Goal: Check status: Check status

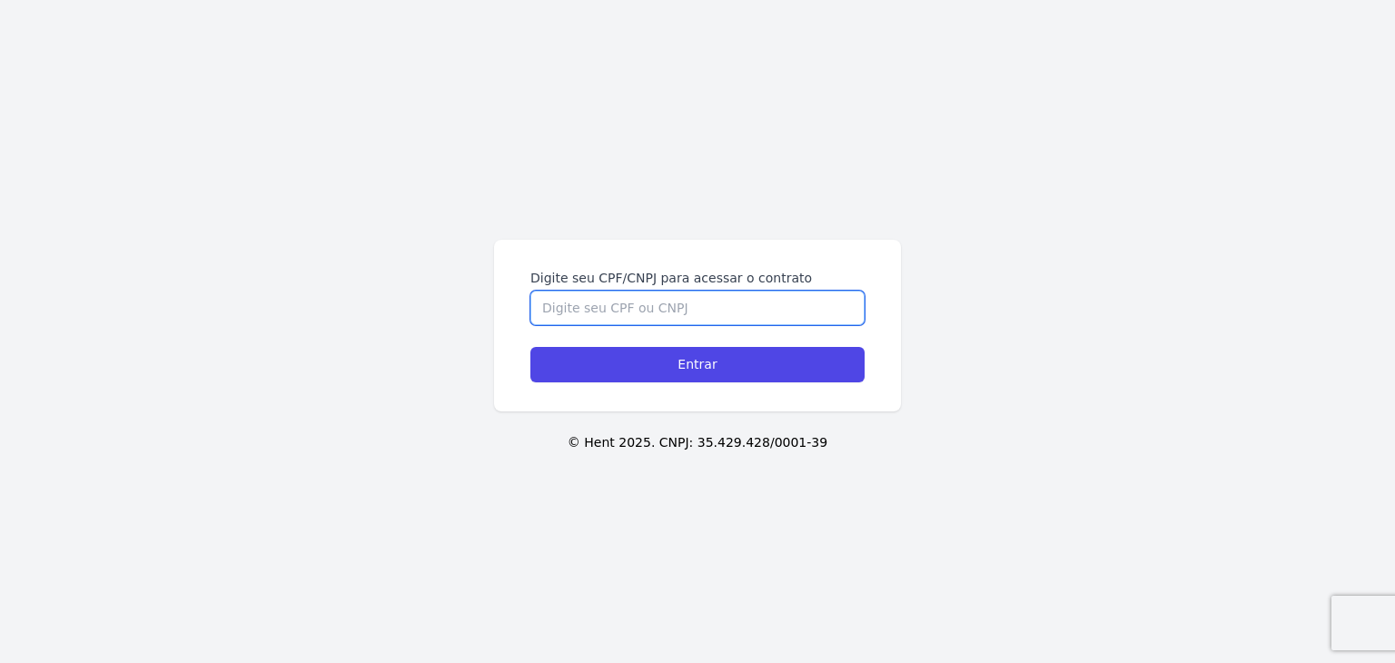
click at [704, 306] on input "Digite seu CPF/CNPJ para acessar o contrato" at bounding box center [697, 308] width 334 height 35
paste input "260.839.718-29"
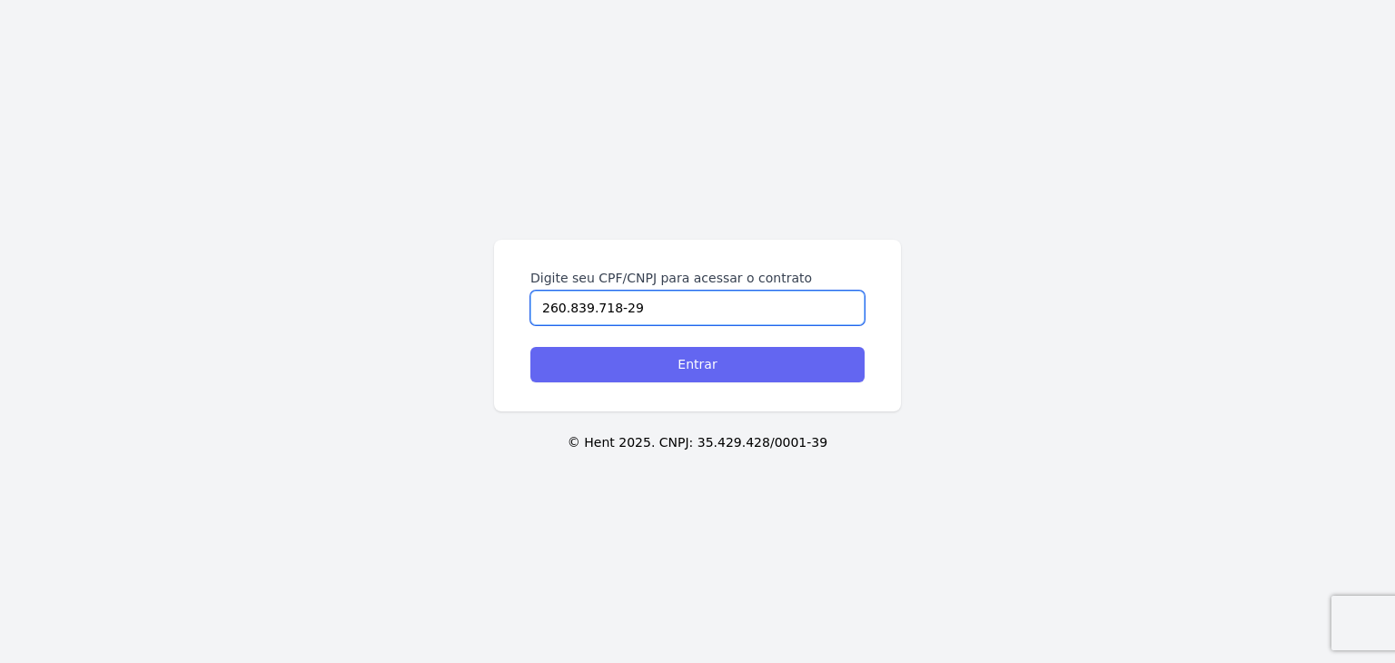
type input "260.839.718-29"
click at [705, 366] on input "Entrar" at bounding box center [697, 364] width 334 height 35
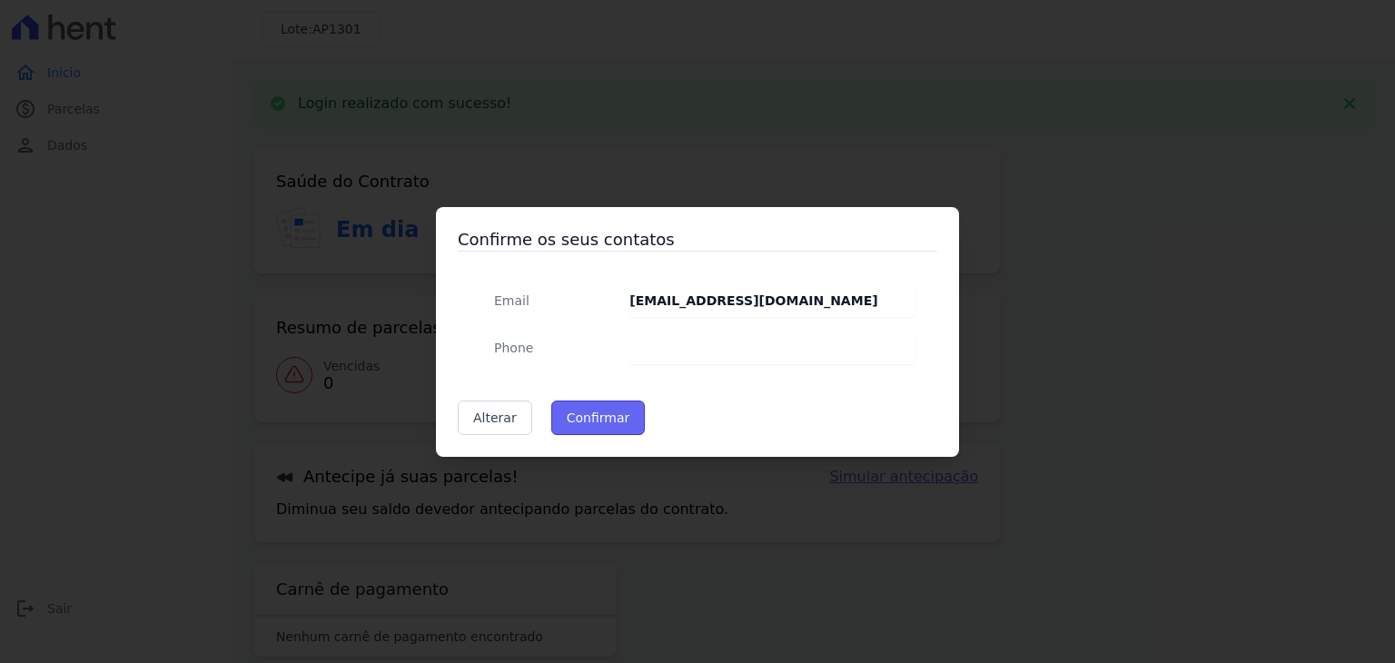
click at [610, 412] on button "Confirmar" at bounding box center [598, 417] width 94 height 35
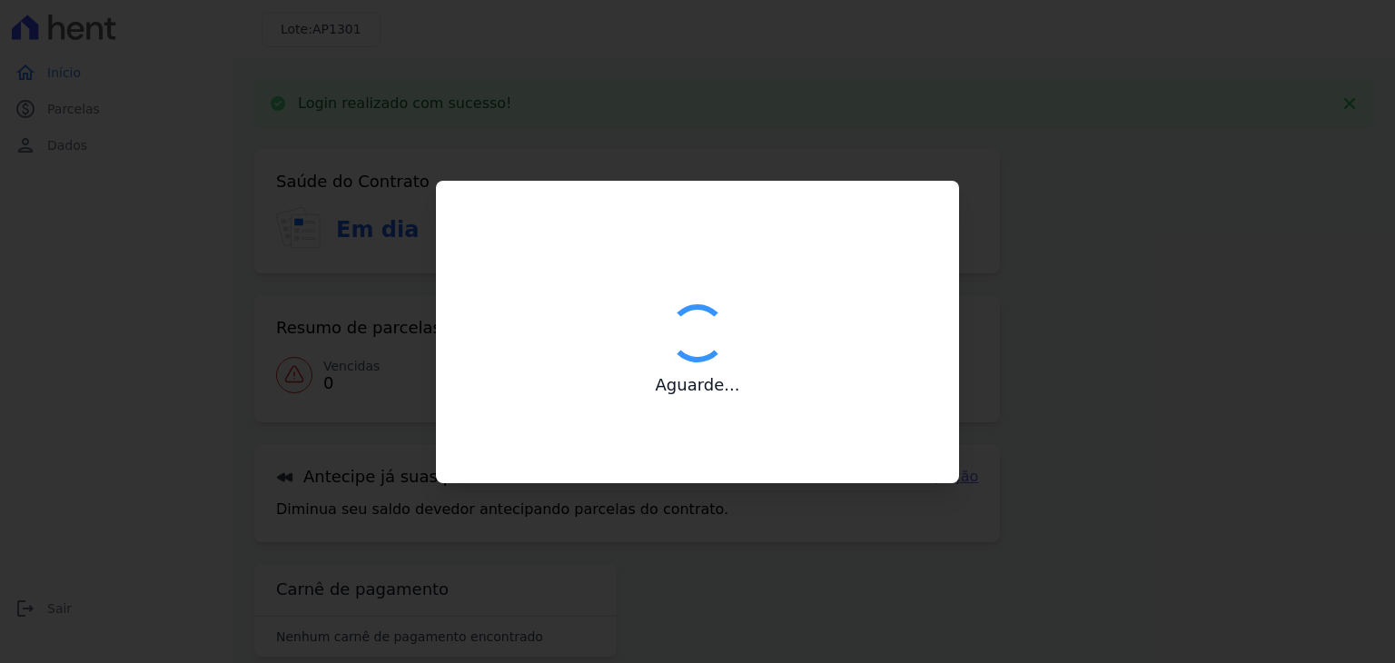
type input "Contatos confirmados com sucesso."
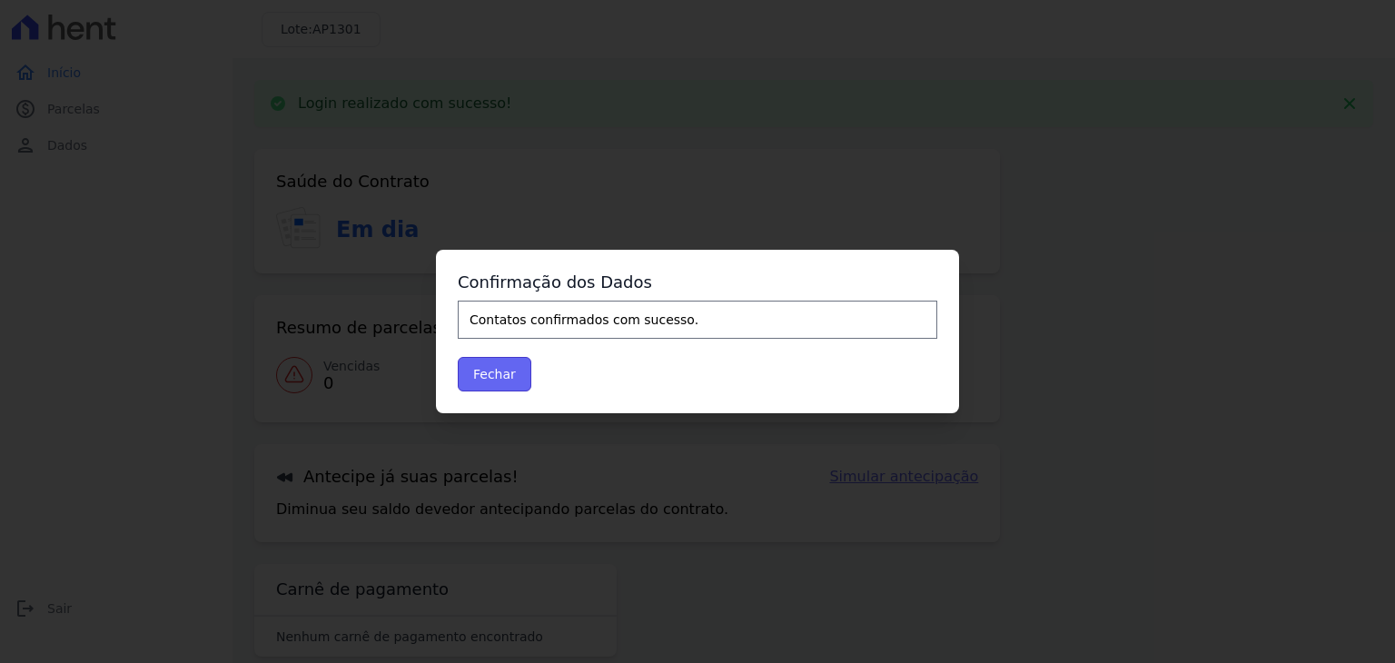
click at [504, 367] on button "Fechar" at bounding box center [495, 374] width 74 height 35
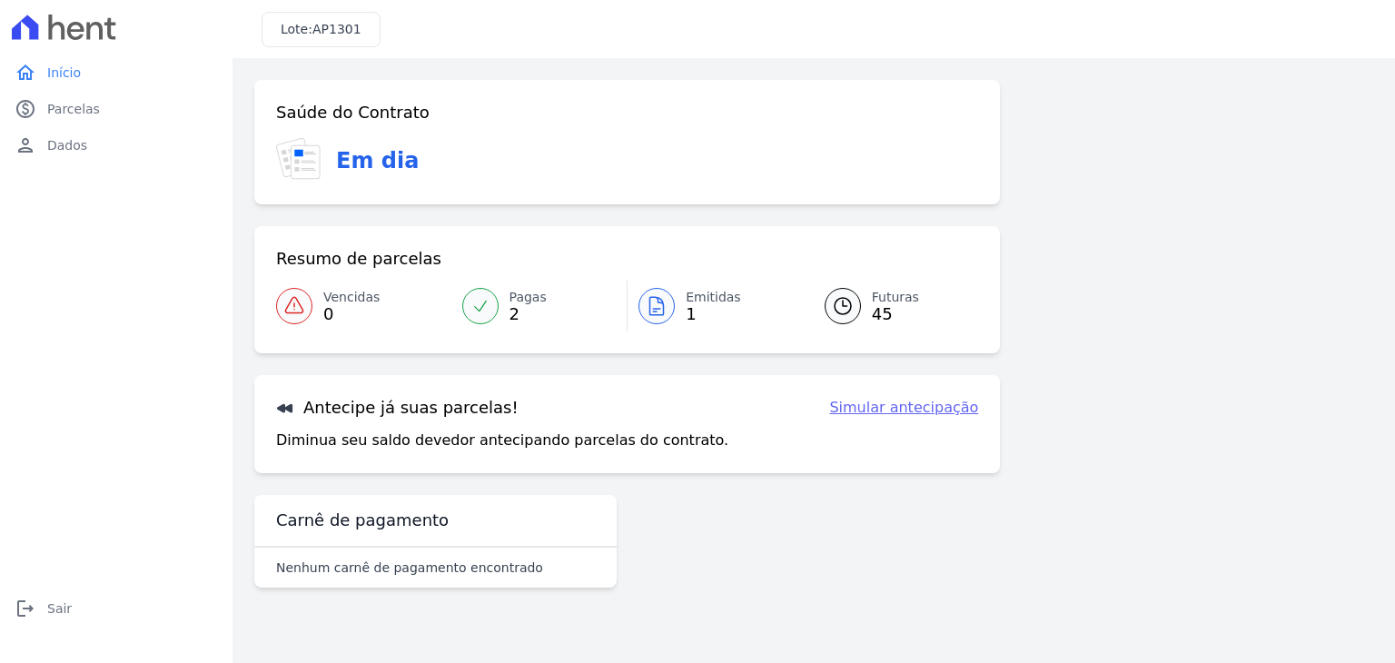
click at [673, 321] on link "Emitidas 1" at bounding box center [714, 306] width 175 height 51
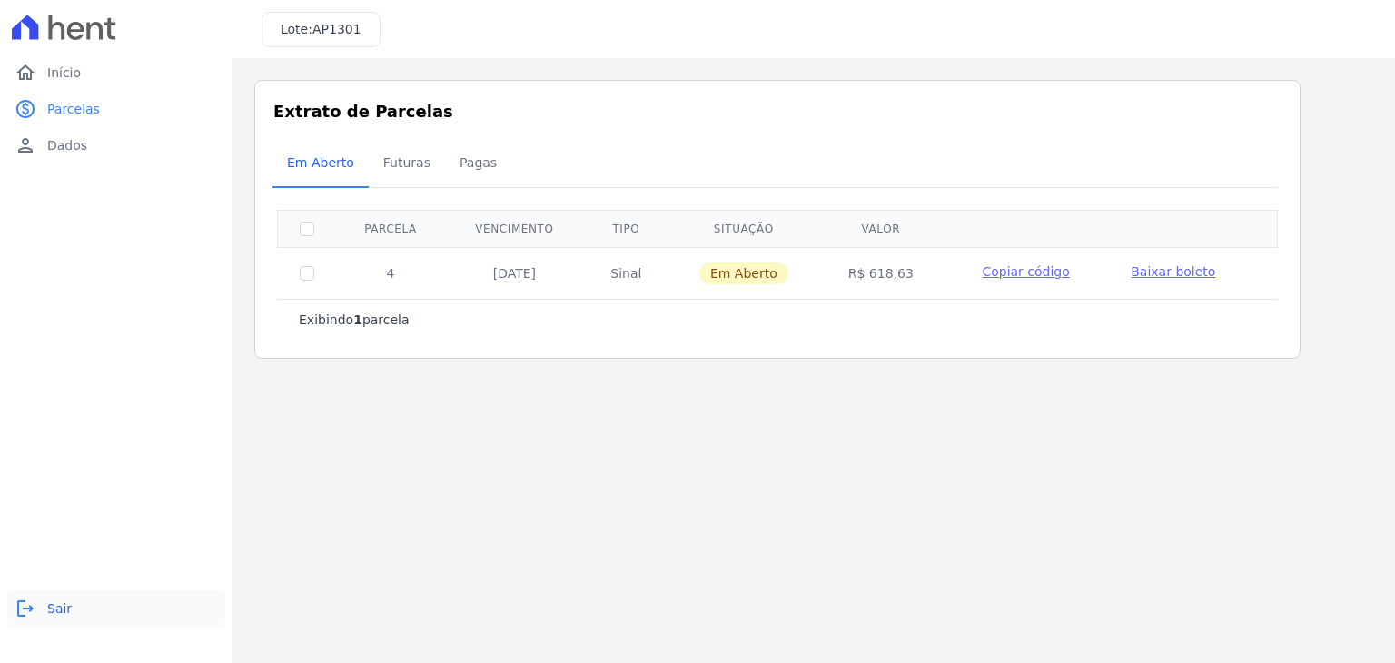
click at [39, 604] on link "logout Sair" at bounding box center [116, 608] width 218 height 36
